Goal: Find specific page/section: Find specific page/section

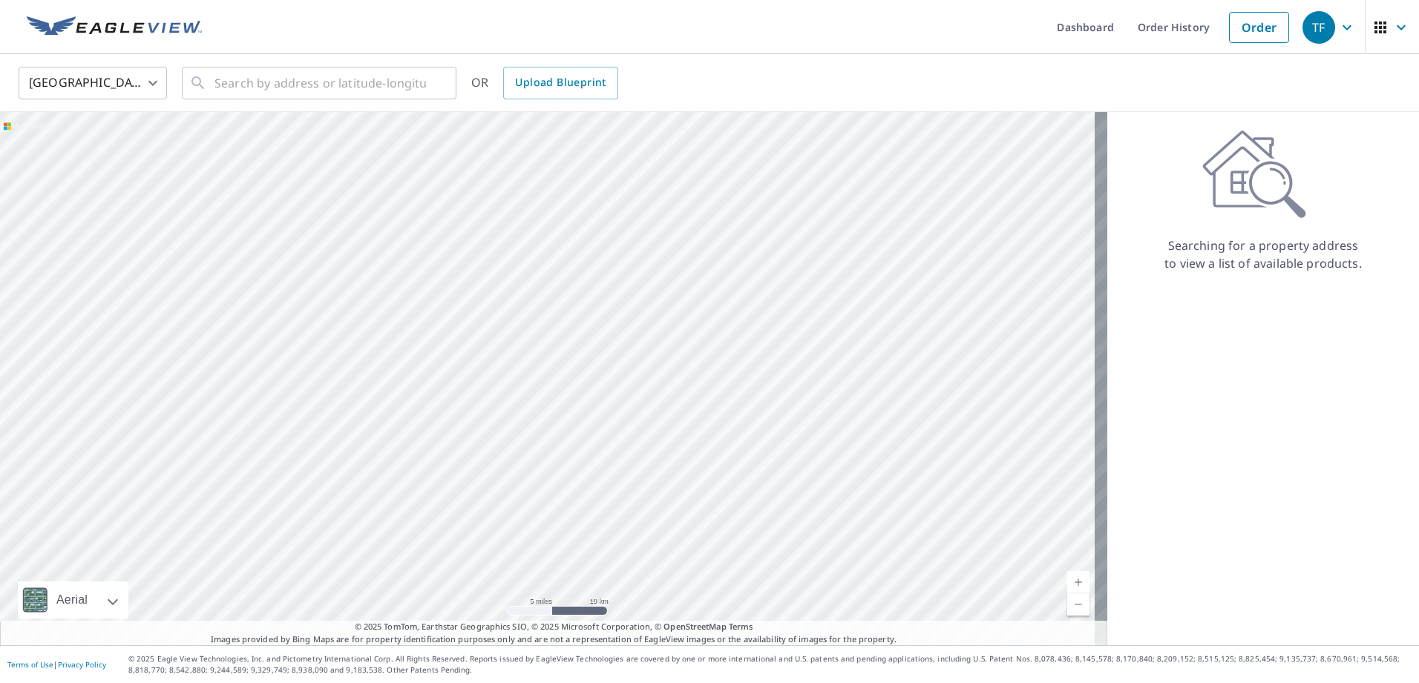
drag, startPoint x: 466, startPoint y: 382, endPoint x: 522, endPoint y: 467, distance: 101.2
click at [522, 467] on div at bounding box center [553, 378] width 1107 height 533
drag, startPoint x: 697, startPoint y: 298, endPoint x: 502, endPoint y: 244, distance: 202.5
click at [502, 244] on div at bounding box center [553, 378] width 1107 height 533
drag, startPoint x: 700, startPoint y: 379, endPoint x: 533, endPoint y: 426, distance: 174.1
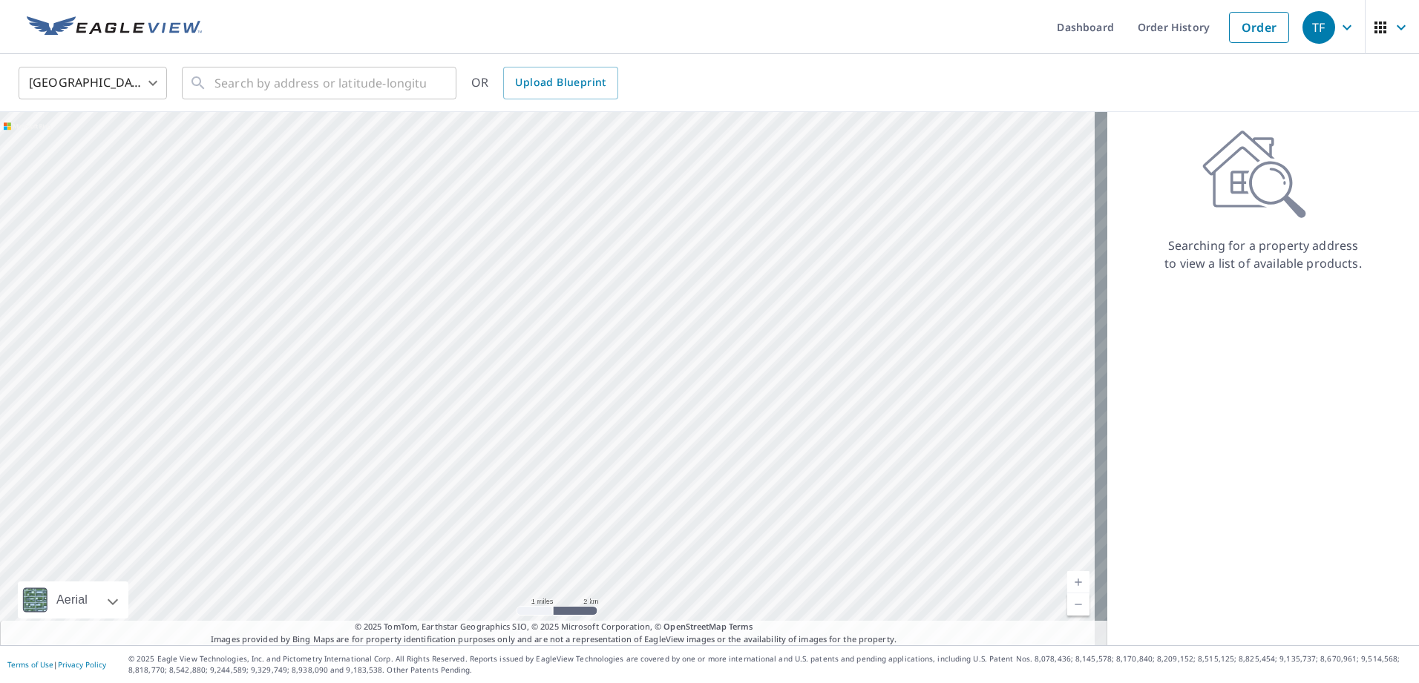
click at [533, 426] on div at bounding box center [553, 378] width 1107 height 533
drag, startPoint x: 829, startPoint y: 441, endPoint x: 838, endPoint y: 277, distance: 164.2
click at [838, 277] on div at bounding box center [553, 378] width 1107 height 533
drag, startPoint x: 592, startPoint y: 408, endPoint x: 749, endPoint y: 275, distance: 205.3
click at [749, 275] on div at bounding box center [553, 378] width 1107 height 533
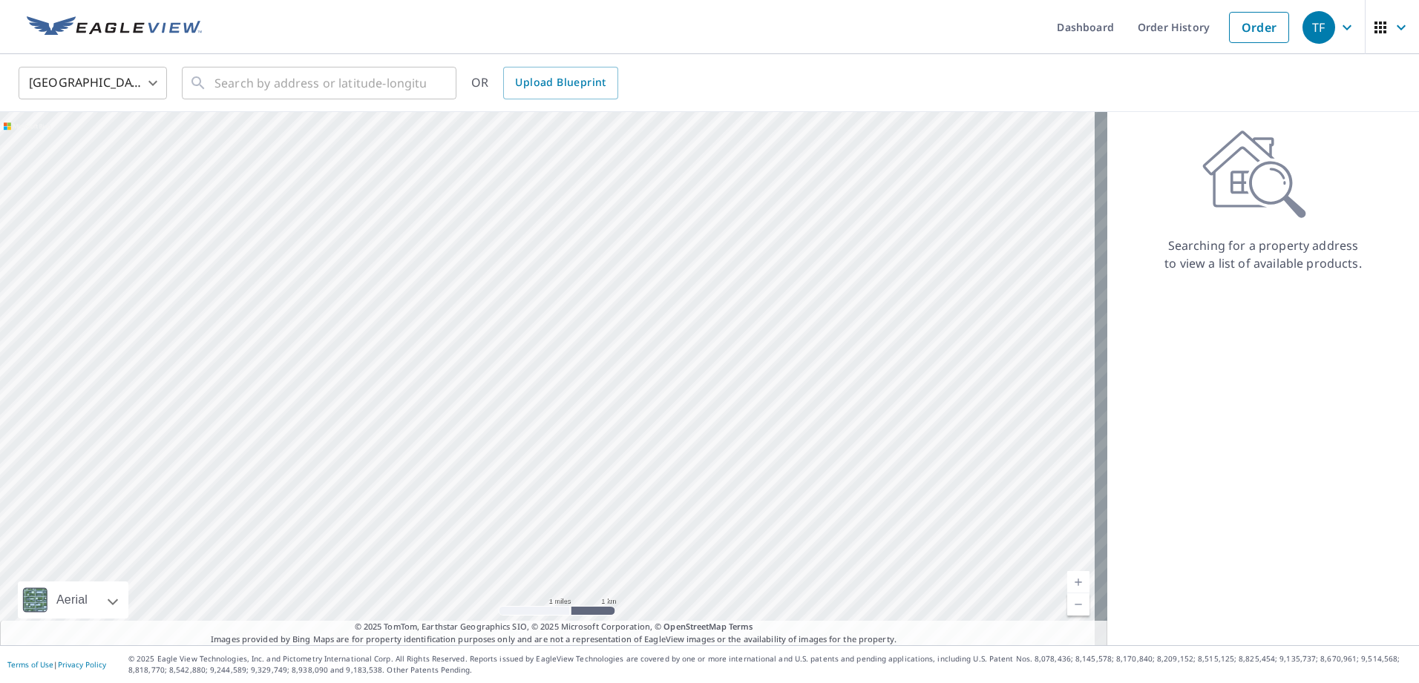
drag, startPoint x: 573, startPoint y: 429, endPoint x: 748, endPoint y: 277, distance: 231.4
click at [748, 277] on div at bounding box center [553, 378] width 1107 height 533
drag, startPoint x: 617, startPoint y: 496, endPoint x: 705, endPoint y: 374, distance: 150.3
click at [705, 374] on div at bounding box center [553, 378] width 1107 height 533
drag, startPoint x: 610, startPoint y: 448, endPoint x: 620, endPoint y: 411, distance: 38.5
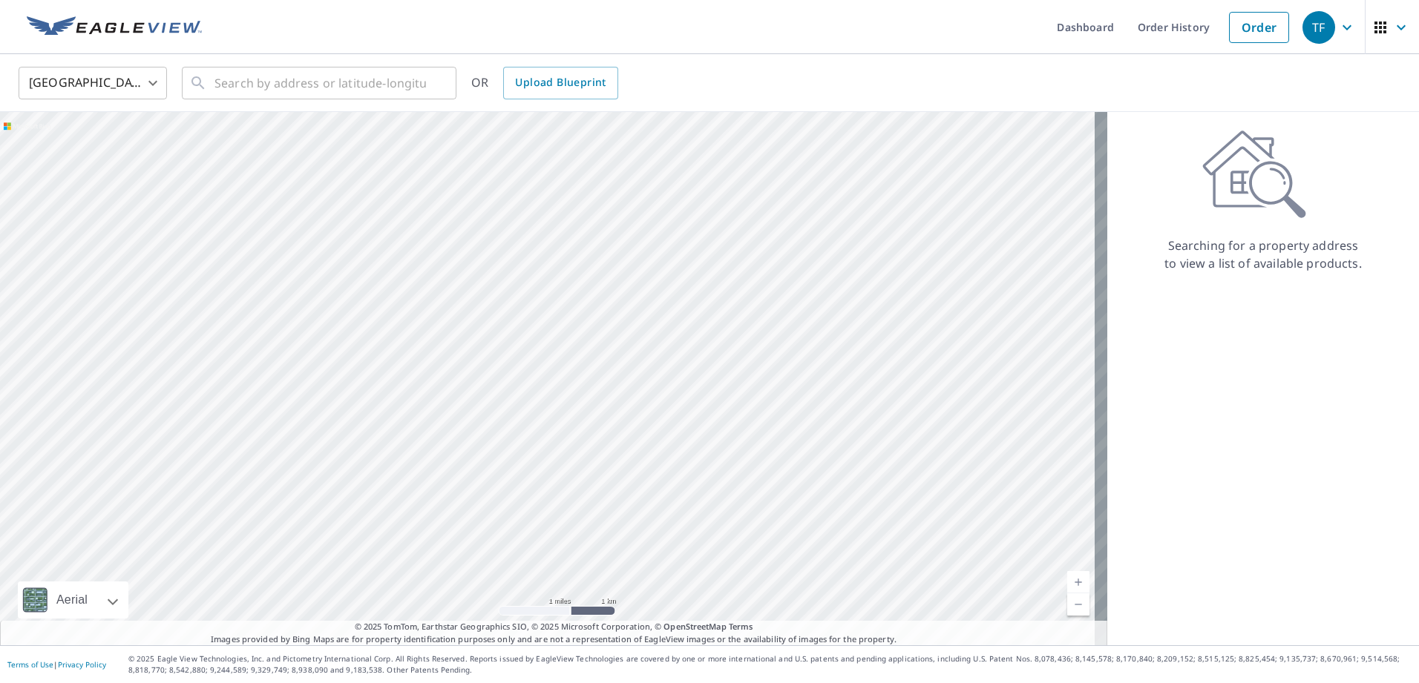
click at [620, 411] on div at bounding box center [553, 378] width 1107 height 533
drag, startPoint x: 503, startPoint y: 512, endPoint x: 579, endPoint y: 397, distance: 138.1
click at [579, 397] on div at bounding box center [553, 378] width 1107 height 533
drag, startPoint x: 603, startPoint y: 439, endPoint x: 609, endPoint y: 415, distance: 25.2
click at [609, 415] on div at bounding box center [553, 378] width 1107 height 533
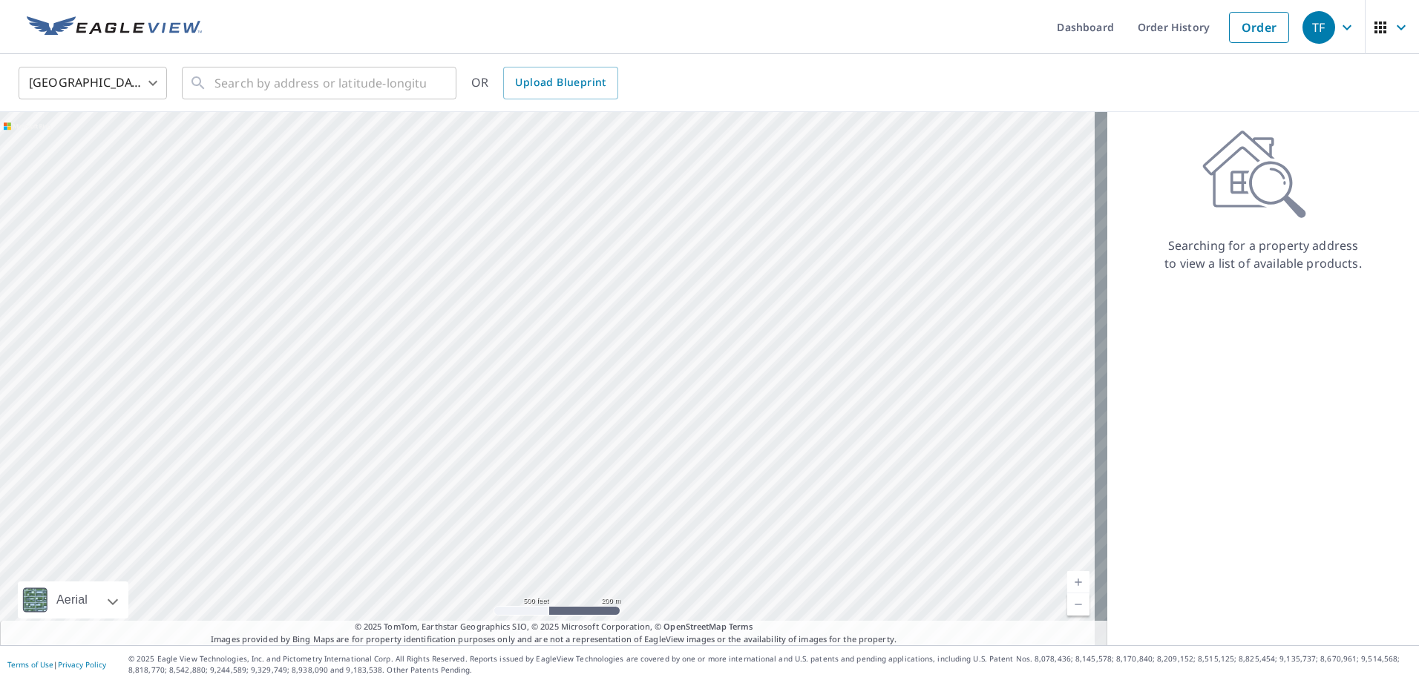
drag, startPoint x: 777, startPoint y: 420, endPoint x: 782, endPoint y: 395, distance: 25.0
click at [782, 395] on div at bounding box center [553, 378] width 1107 height 533
drag, startPoint x: 740, startPoint y: 424, endPoint x: 843, endPoint y: 313, distance: 150.7
click at [843, 313] on div at bounding box center [553, 378] width 1107 height 533
drag, startPoint x: 805, startPoint y: 361, endPoint x: 688, endPoint y: 440, distance: 141.2
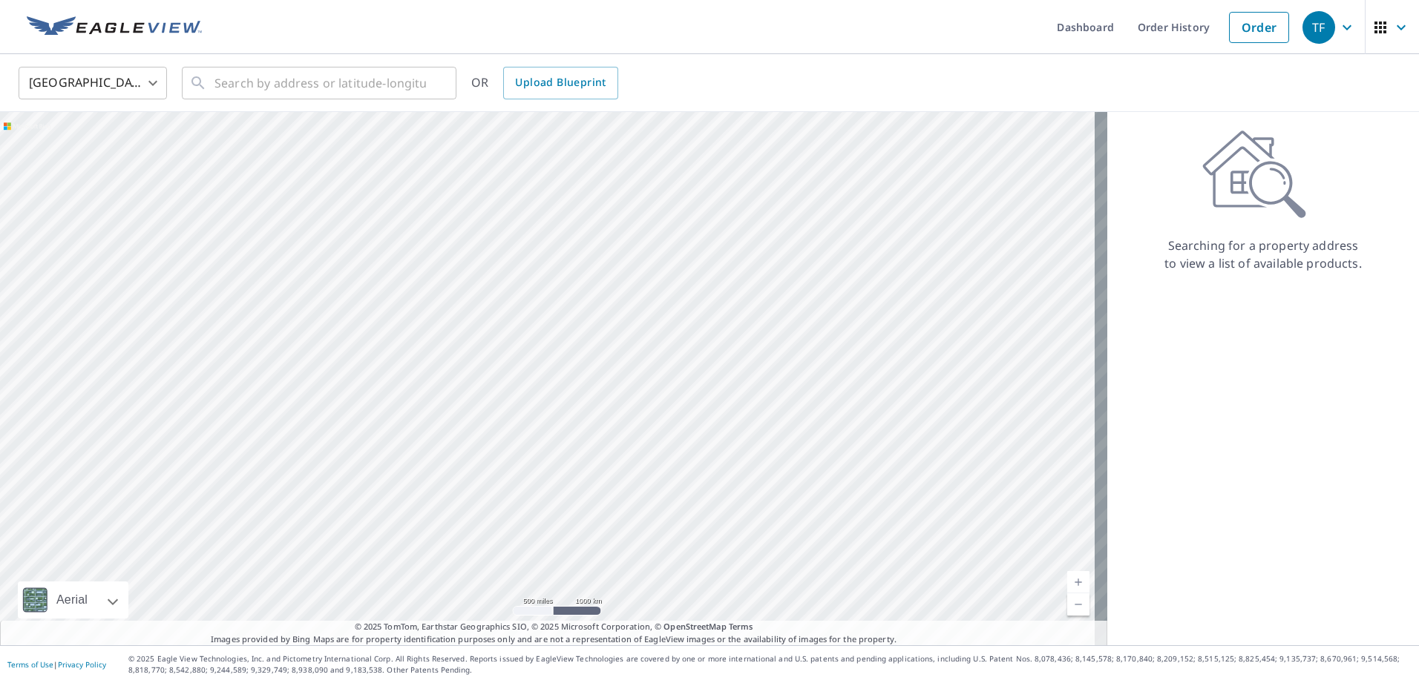
click at [688, 440] on div at bounding box center [553, 378] width 1107 height 533
drag, startPoint x: 488, startPoint y: 371, endPoint x: 455, endPoint y: 315, distance: 64.9
click at [455, 315] on div at bounding box center [553, 378] width 1107 height 533
